Goal: Task Accomplishment & Management: Use online tool/utility

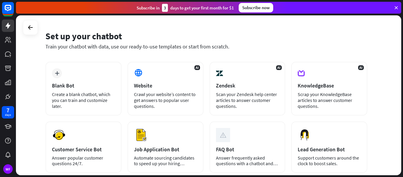
scroll to position [17, 0]
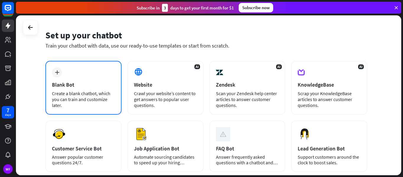
click at [78, 66] on div "plus Blank Bot Create a blank chatbot, which you can train and customize later." at bounding box center [83, 88] width 76 height 54
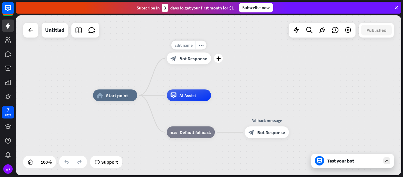
click at [177, 45] on span "Edit name" at bounding box center [183, 44] width 18 height 5
click at [217, 57] on icon "plus" at bounding box center [218, 58] width 4 height 4
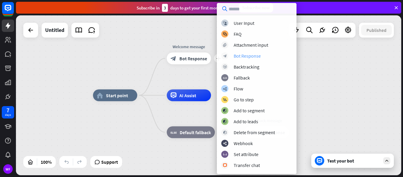
click at [235, 55] on div "Bot Response" at bounding box center [247, 56] width 27 height 6
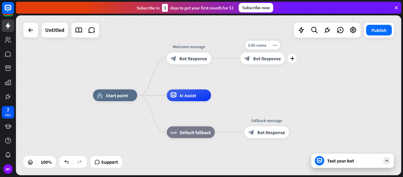
click at [255, 57] on span "Bot Response" at bounding box center [267, 58] width 28 height 6
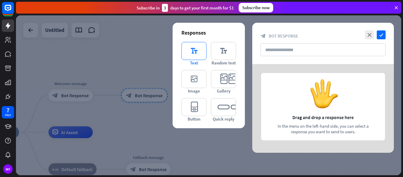
click at [189, 54] on icon "editor_text" at bounding box center [193, 51] width 25 height 18
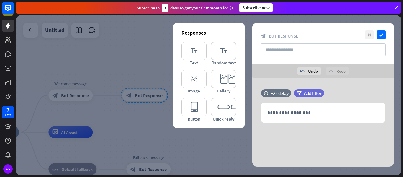
click at [366, 38] on icon "close" at bounding box center [369, 34] width 9 height 9
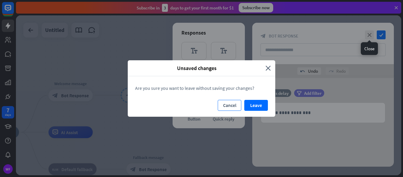
click at [227, 106] on button "Cancel" at bounding box center [230, 105] width 24 height 11
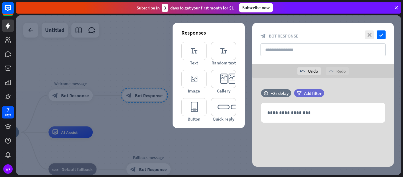
click at [367, 30] on div "close check block_bot_response Bot Response" at bounding box center [323, 43] width 142 height 41
click at [368, 30] on icon "close" at bounding box center [369, 34] width 9 height 9
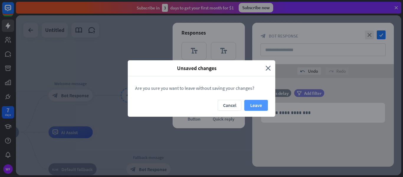
click at [253, 108] on button "Leave" at bounding box center [256, 105] width 24 height 11
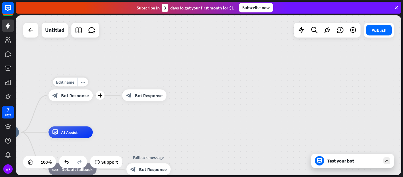
click at [52, 93] on icon "block_bot_response" at bounding box center [55, 95] width 6 height 6
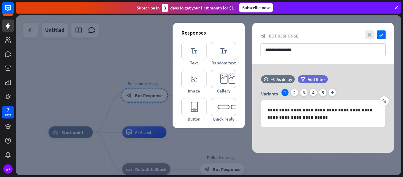
click at [131, 78] on div at bounding box center [208, 95] width 385 height 160
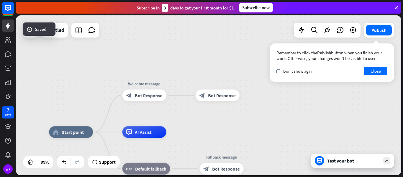
click at [338, 154] on div "Test your bot" at bounding box center [352, 160] width 83 height 14
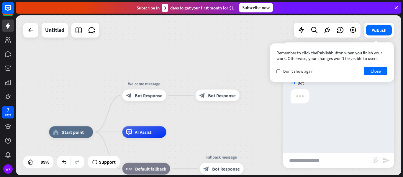
click at [328, 164] on input "text" at bounding box center [327, 160] width 89 height 15
type input "**********"
click at [387, 161] on icon "send" at bounding box center [385, 160] width 7 height 7
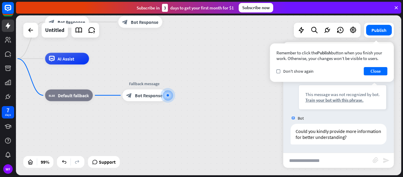
scroll to position [25, 0]
click at [309, 159] on input "text" at bounding box center [327, 160] width 89 height 15
paste input "**********"
type input "**********"
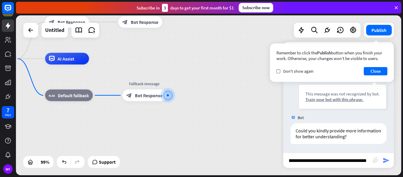
click at [386, 162] on icon "send" at bounding box center [385, 160] width 7 height 7
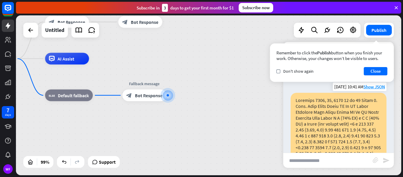
scroll to position [91, 0]
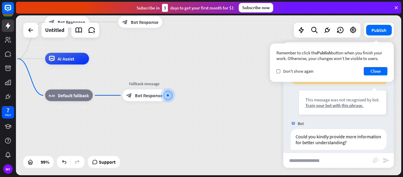
click at [301, 162] on input "text" at bounding box center [327, 160] width 89 height 15
type input "*********"
click at [384, 158] on icon "send" at bounding box center [385, 160] width 7 height 7
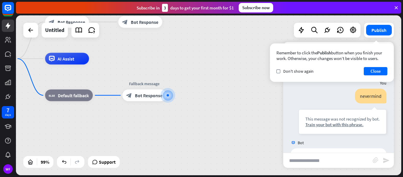
scroll to position [497, 0]
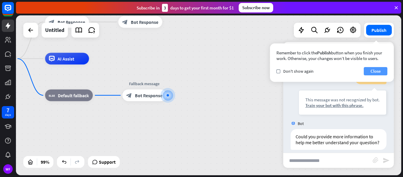
click at [380, 70] on button "Close" at bounding box center [376, 71] width 24 height 8
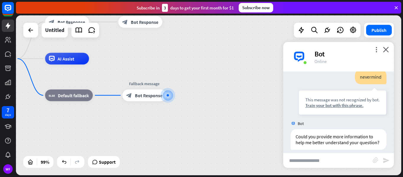
click at [384, 45] on div "more_vert close Bot Online" at bounding box center [338, 56] width 111 height 29
click at [384, 50] on icon "close" at bounding box center [386, 50] width 6 height 6
